Goal: Task Accomplishment & Management: Manage account settings

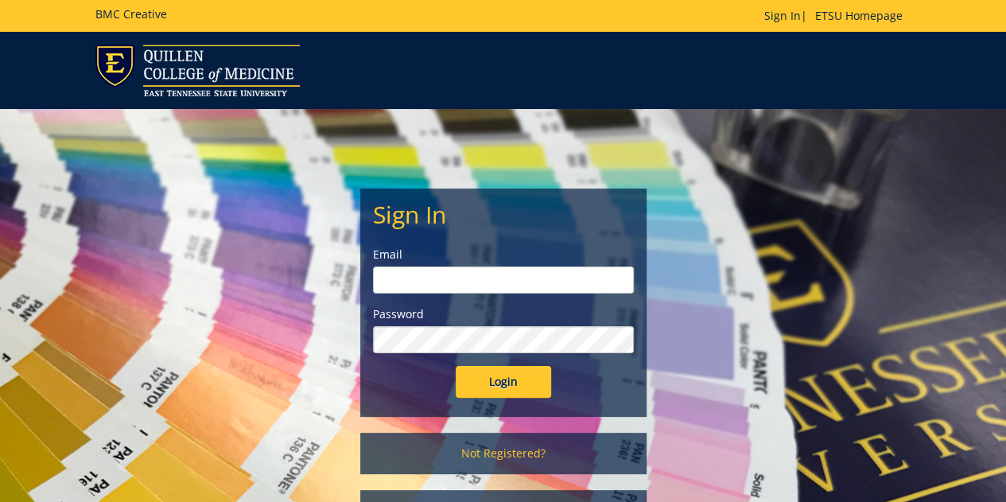
type input "[EMAIL_ADDRESS][DOMAIN_NAME]"
click at [487, 383] on input "Login" at bounding box center [503, 382] width 95 height 32
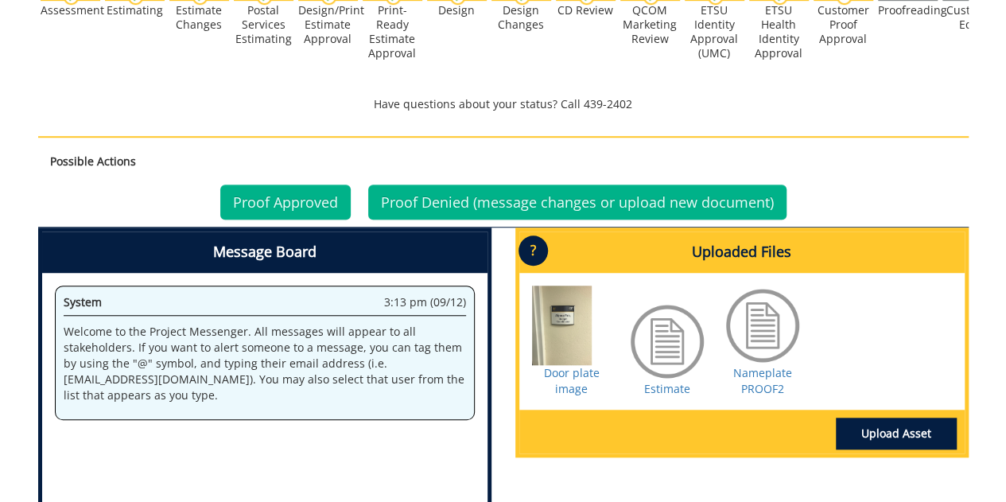
scroll to position [526, 0]
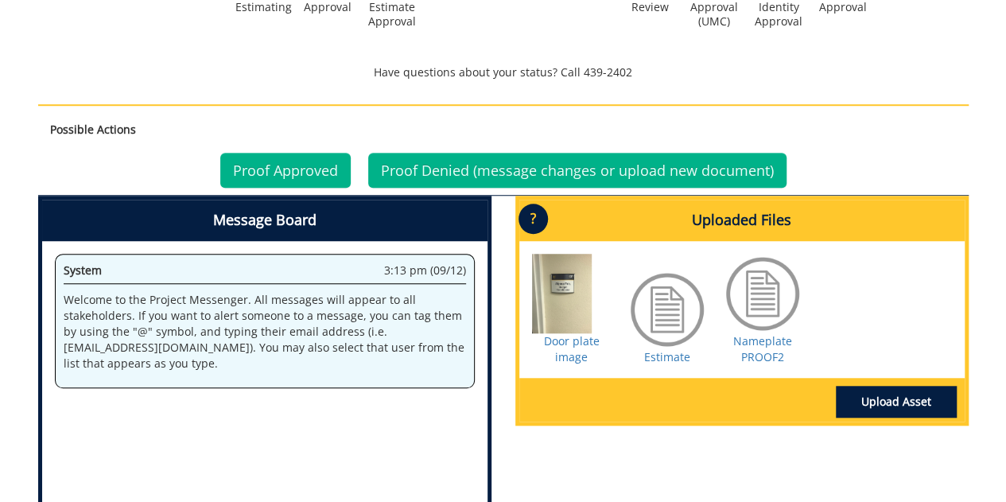
click at [1002, 274] on div "260506-A HeatherGrove-Custom Product [CEHP: Wall Nameplate, [PERSON_NAME]] Esti…" at bounding box center [503, 114] width 1006 height 950
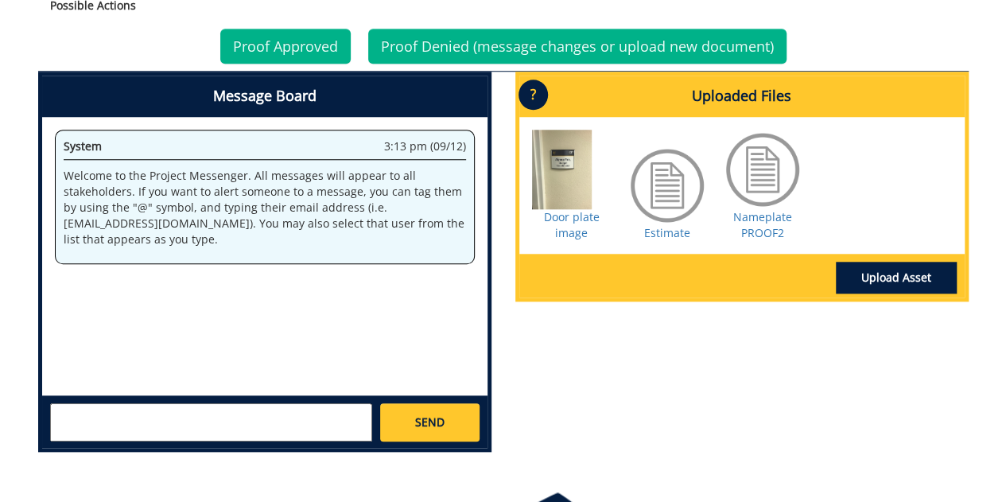
scroll to position [657, 0]
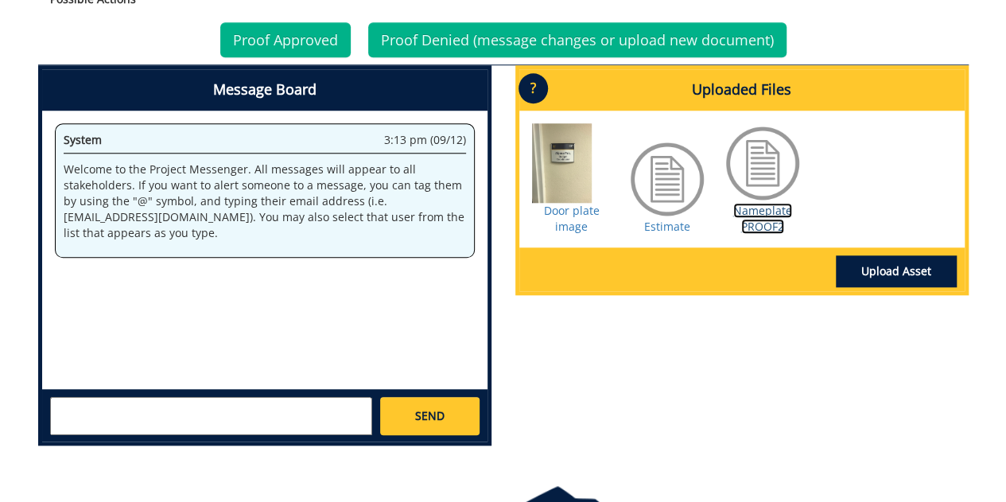
click at [765, 211] on link "Nameplate PROOF2" at bounding box center [762, 218] width 59 height 31
click at [297, 36] on link "Proof Approved" at bounding box center [285, 39] width 130 height 35
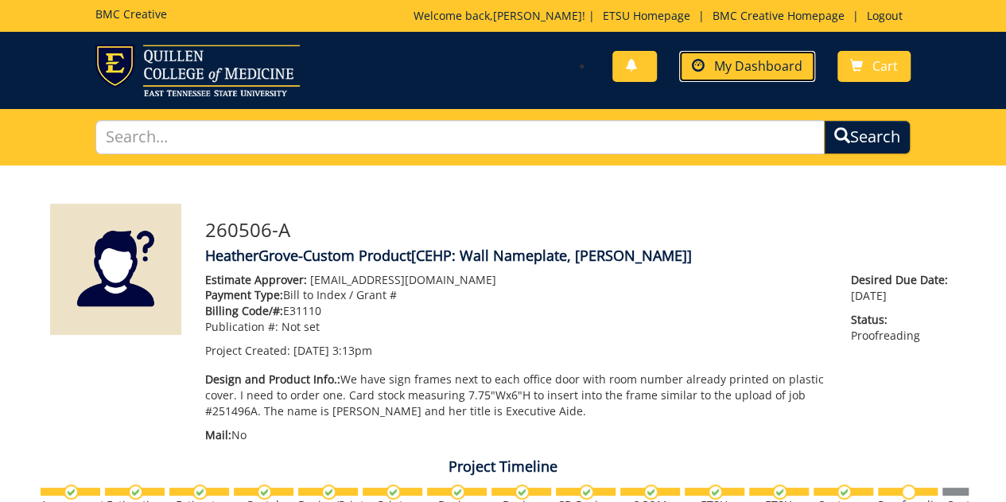
click at [731, 56] on link "My Dashboard" at bounding box center [747, 66] width 136 height 31
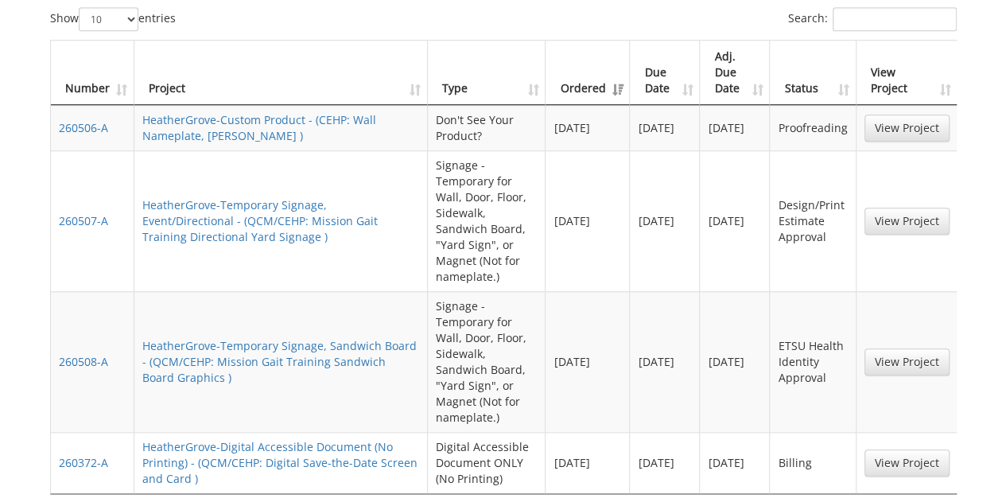
scroll to position [650, 0]
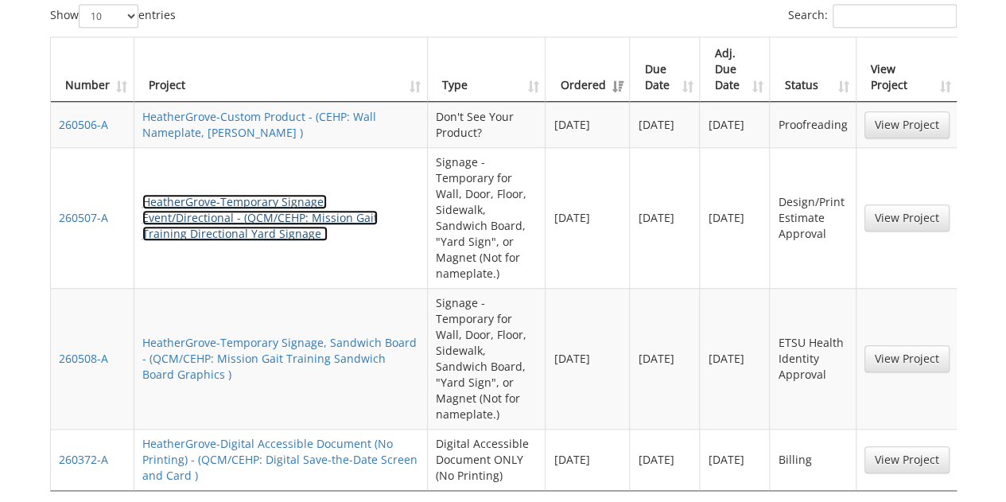
click at [328, 194] on link "HeatherGrove-Temporary Signage, Event/Directional - (QCM/CEHP: Mission Gait Tra…" at bounding box center [259, 217] width 235 height 47
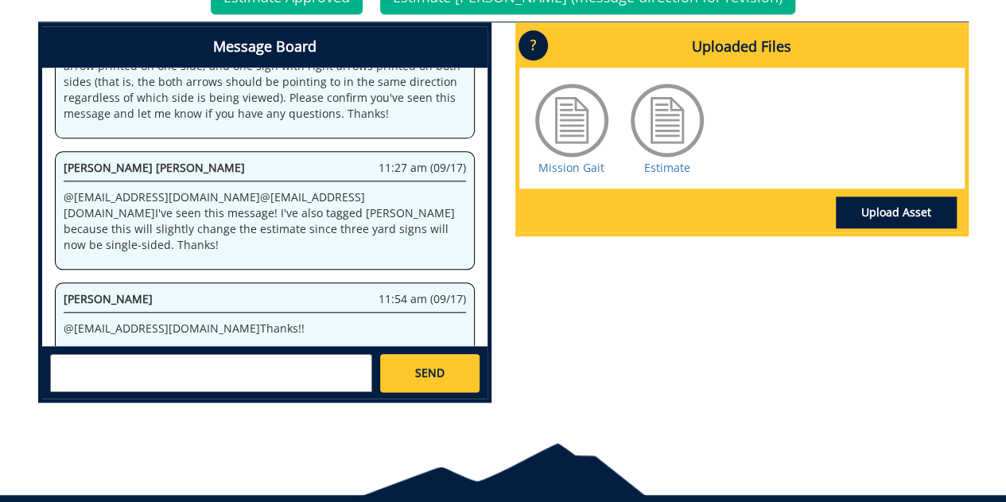
scroll to position [547, 0]
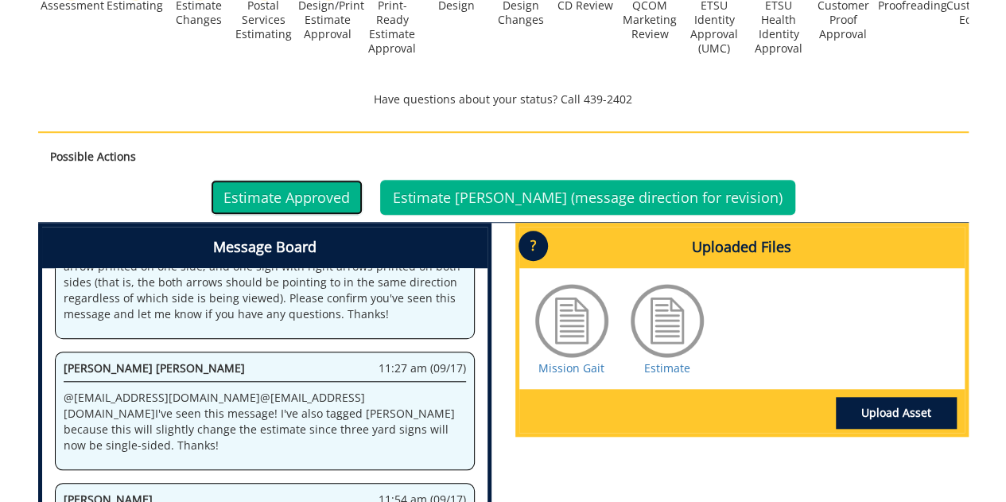
click at [310, 180] on link "Estimate Approved" at bounding box center [287, 197] width 152 height 35
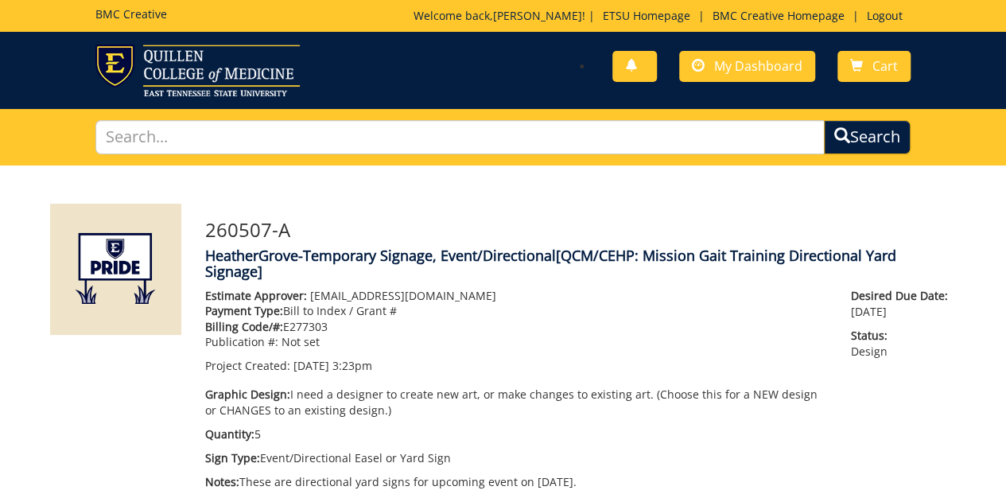
scroll to position [339, 0]
